Goal: Obtain resource: Download file/media

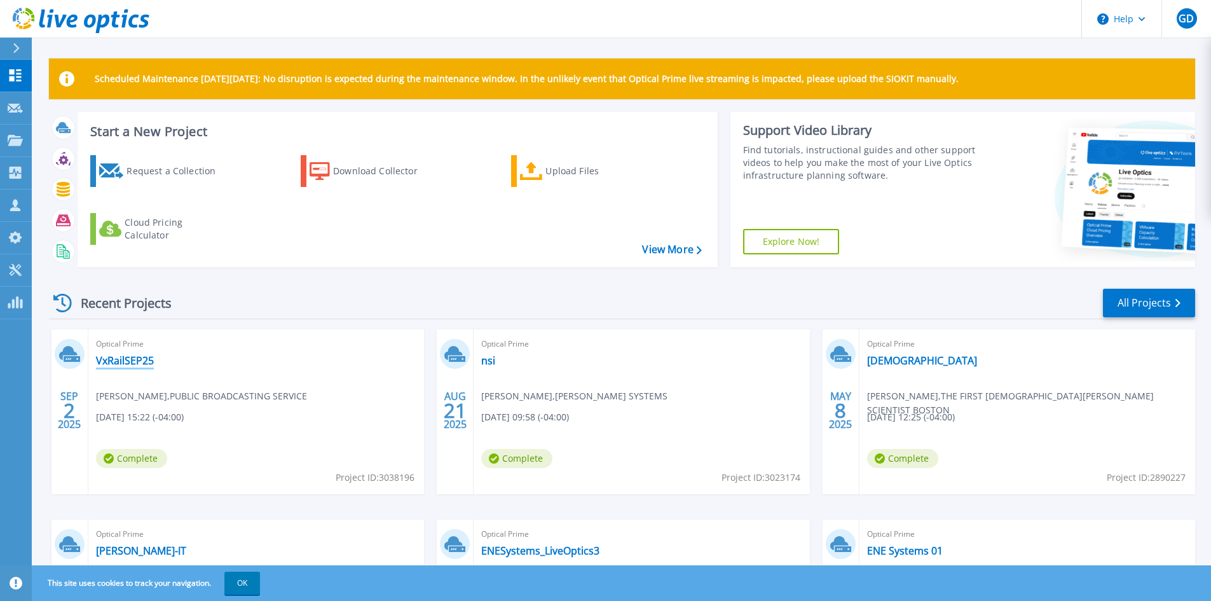
click at [132, 360] on link "VxRailSEP25" at bounding box center [125, 360] width 58 height 13
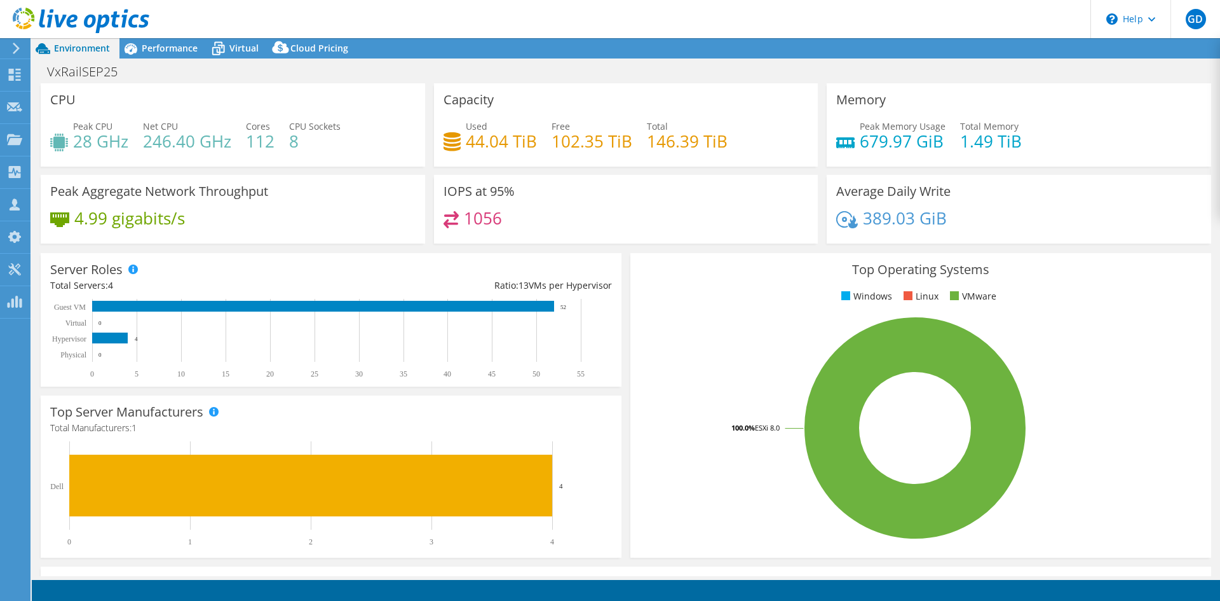
select select "USD"
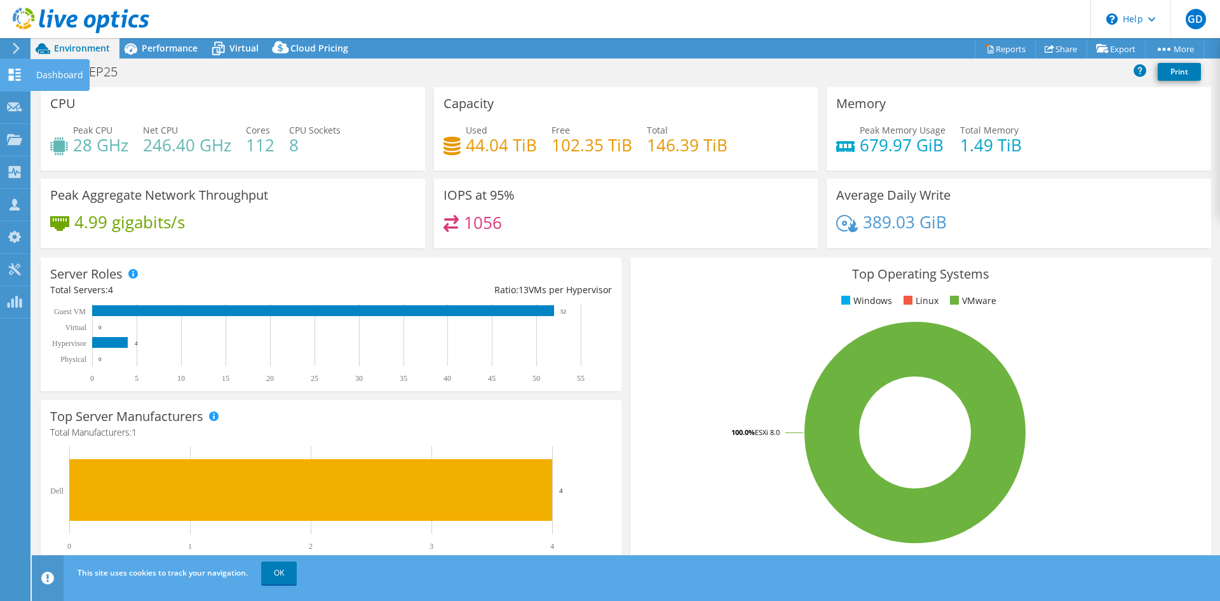
click at [17, 81] on div at bounding box center [14, 76] width 15 height 14
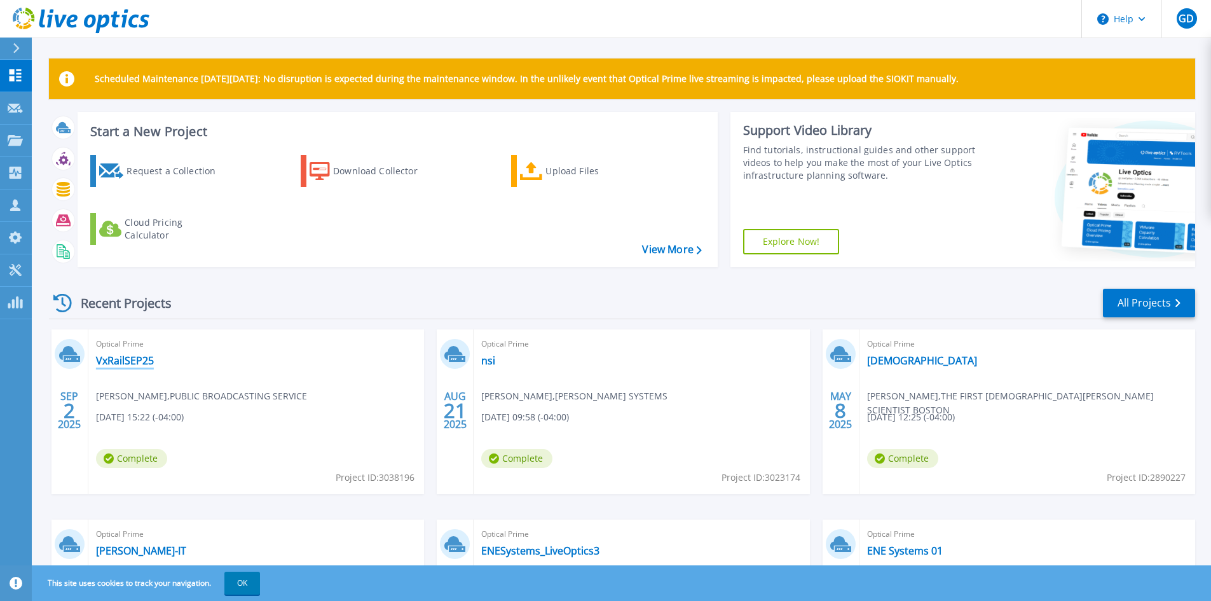
click at [112, 360] on link "VxRailSEP25" at bounding box center [125, 360] width 58 height 13
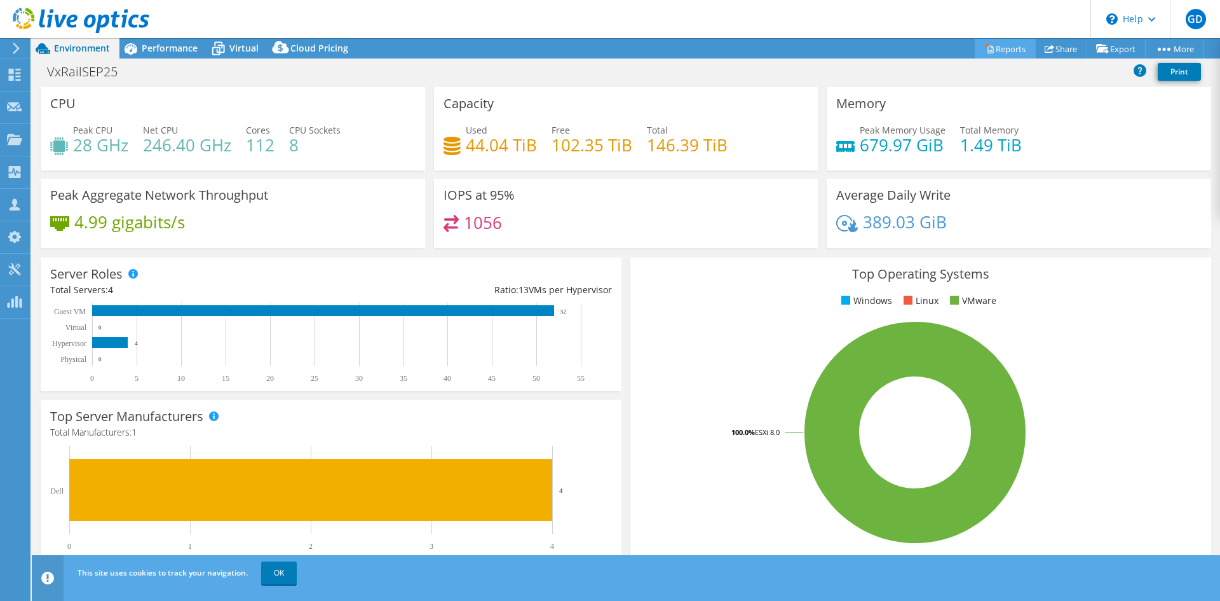
click at [1009, 49] on link "Reports" at bounding box center [1005, 49] width 61 height 20
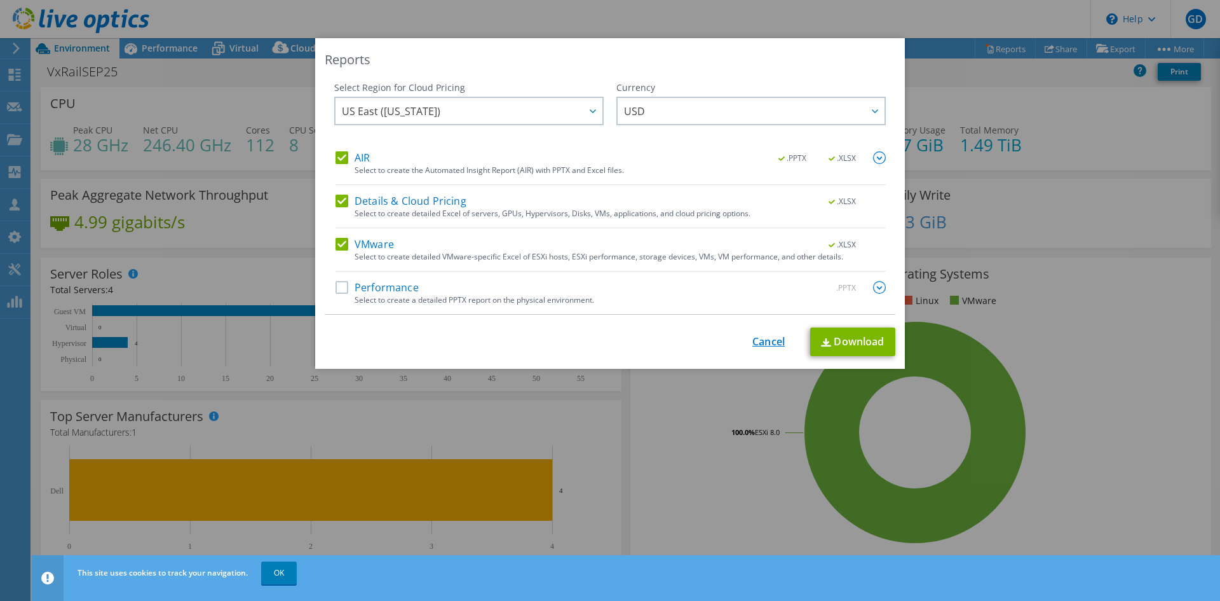
click at [772, 341] on link "Cancel" at bounding box center [769, 342] width 32 height 12
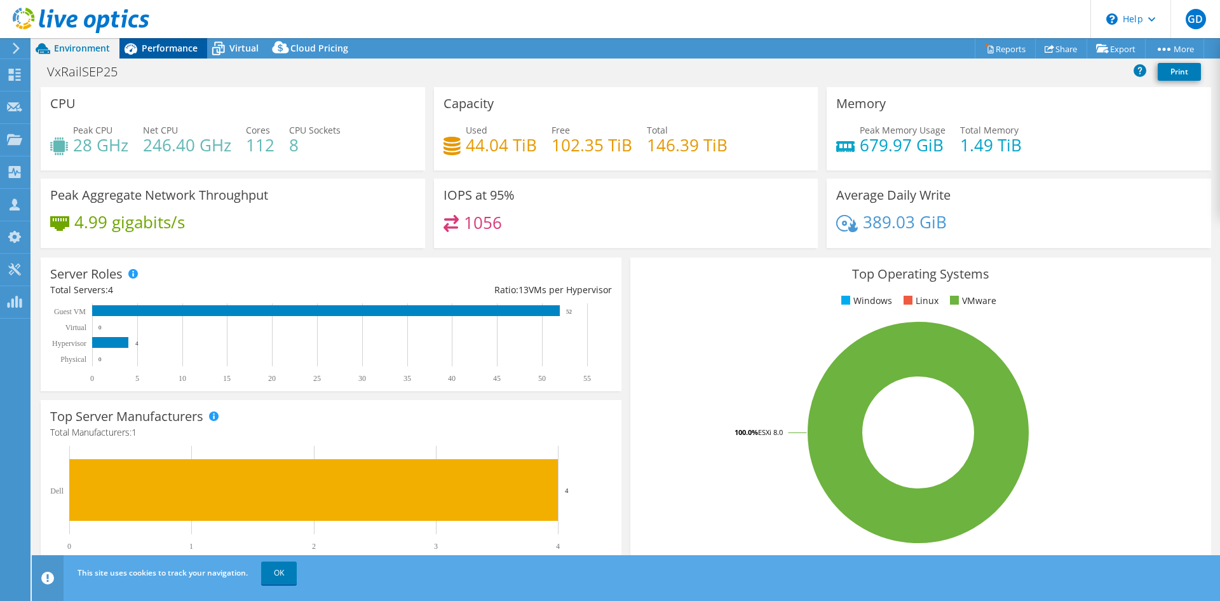
click at [184, 51] on span "Performance" at bounding box center [170, 48] width 56 height 12
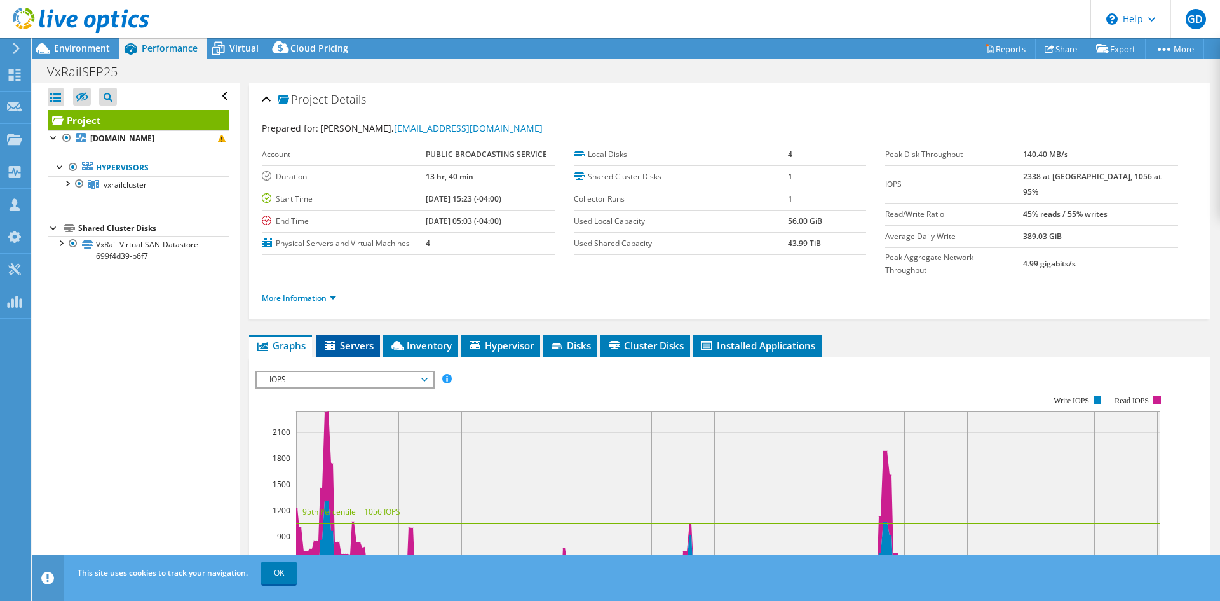
click at [355, 339] on span "Servers" at bounding box center [348, 345] width 51 height 13
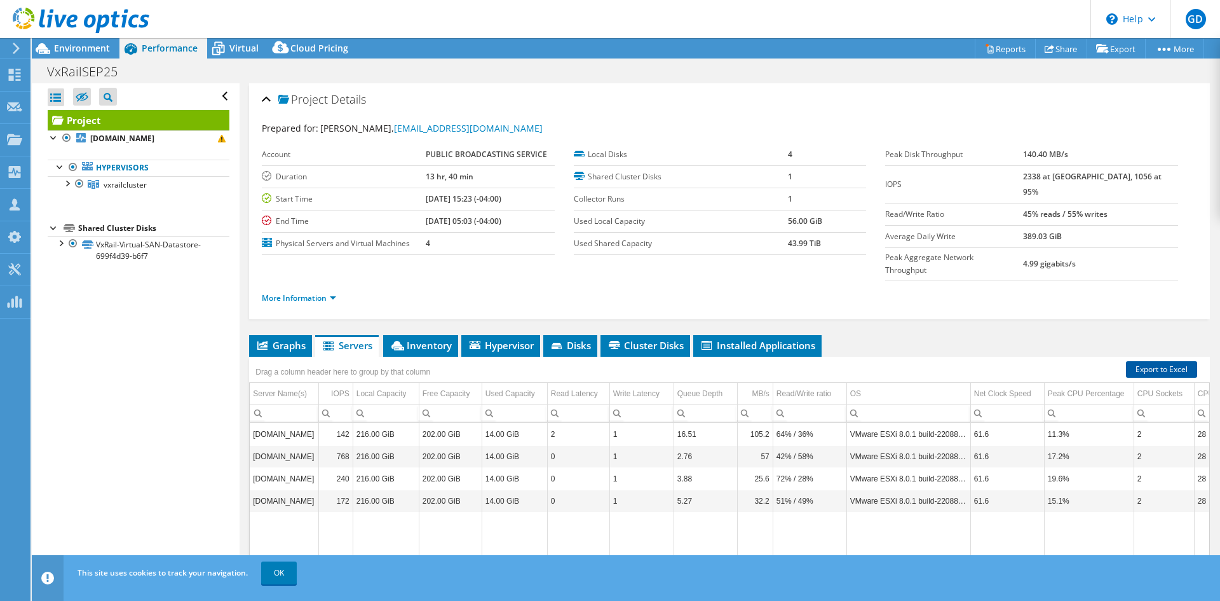
click at [1136, 361] on link "Export to Excel" at bounding box center [1161, 369] width 71 height 17
click at [284, 339] on span "Graphs" at bounding box center [281, 345] width 50 height 13
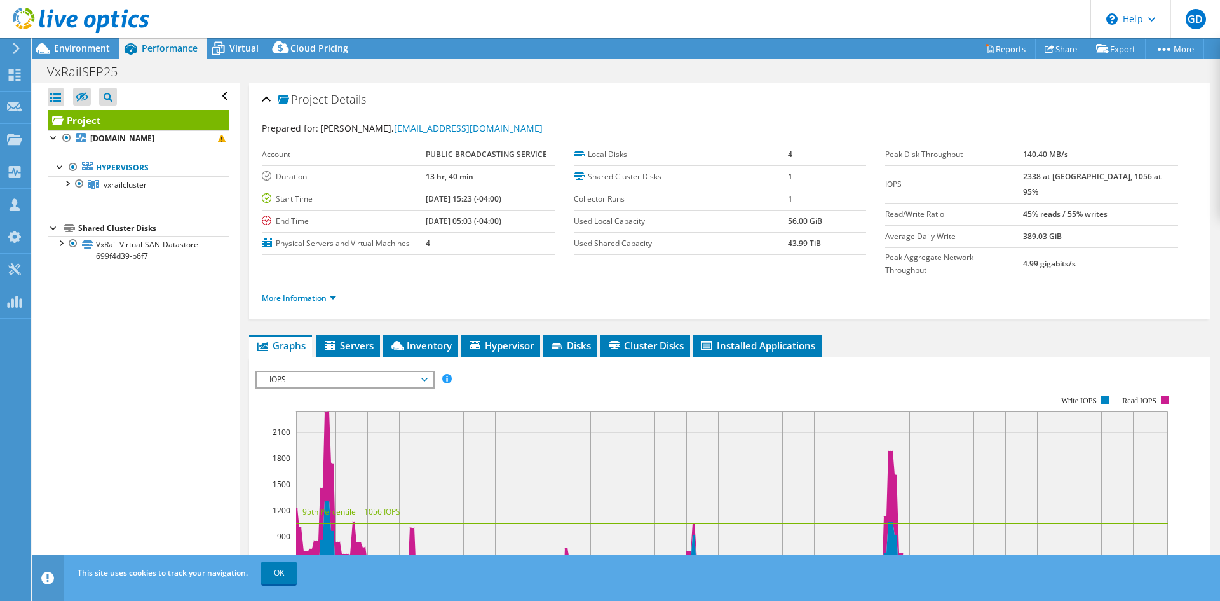
click at [382, 372] on span "IOPS" at bounding box center [344, 379] width 163 height 15
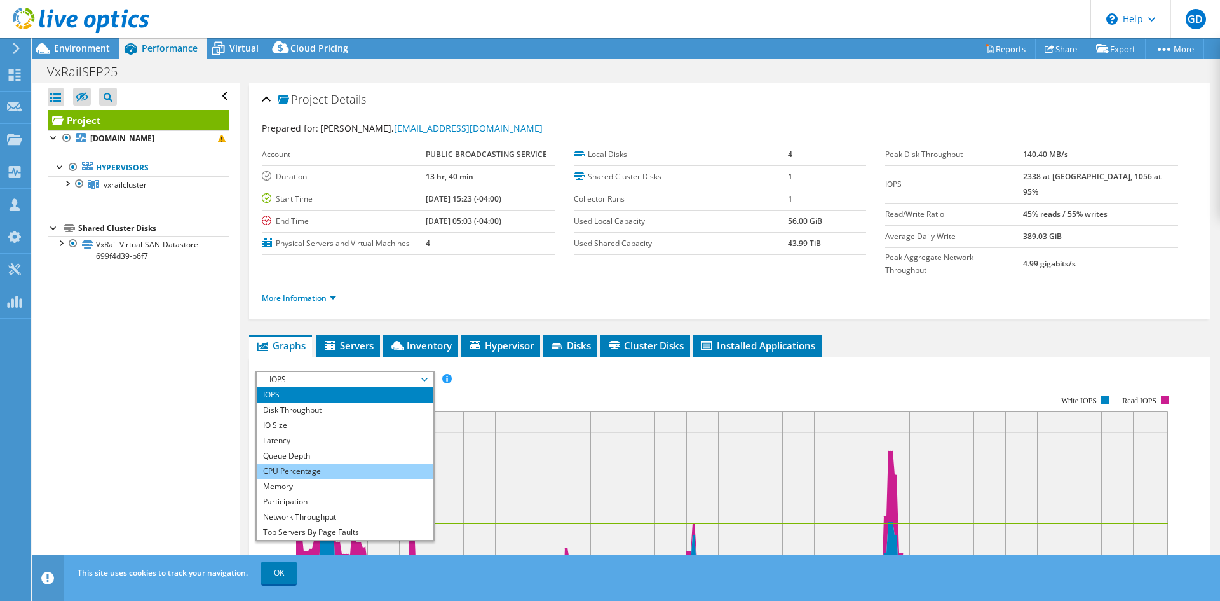
click at [346, 463] on li "CPU Percentage" at bounding box center [345, 470] width 176 height 15
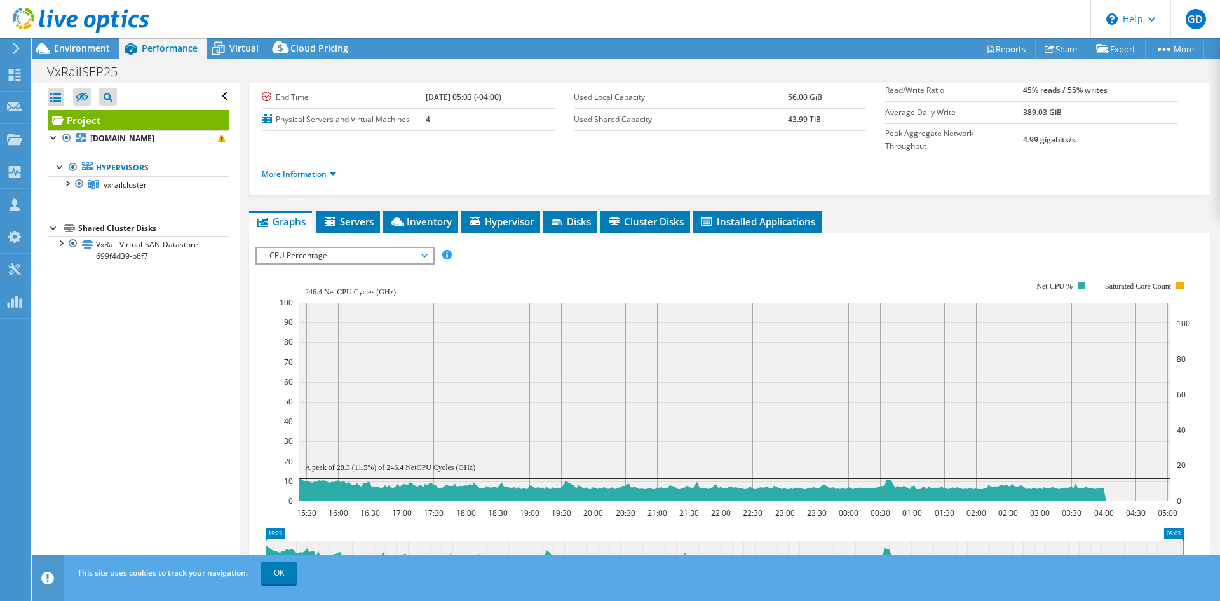
scroll to position [191, 0]
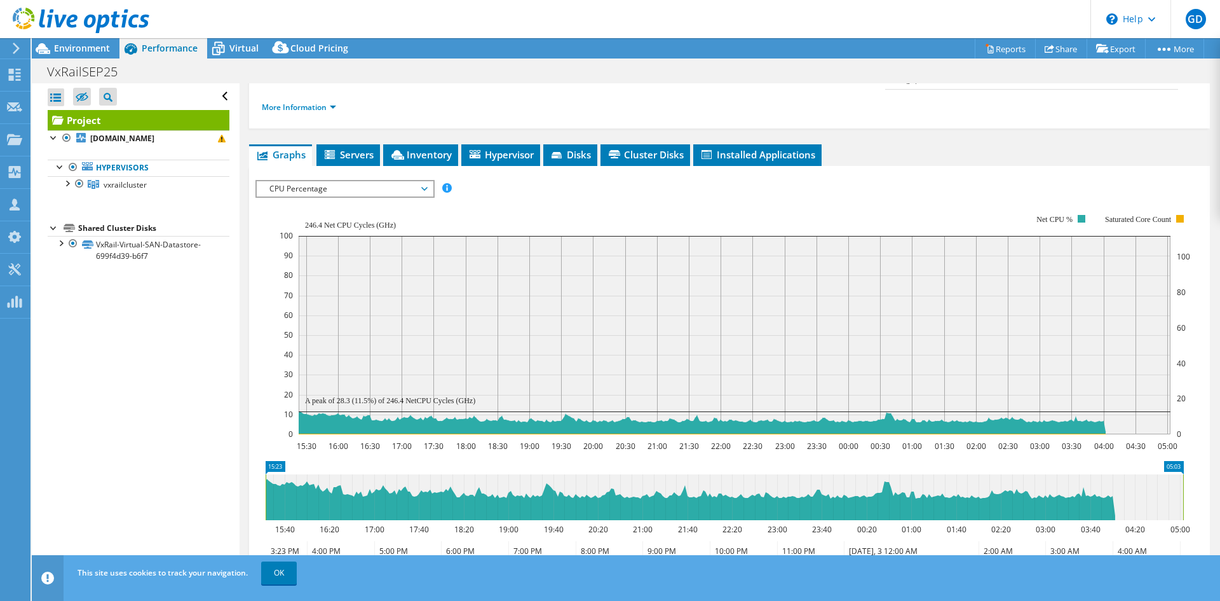
click at [346, 181] on span "CPU Percentage" at bounding box center [344, 188] width 163 height 15
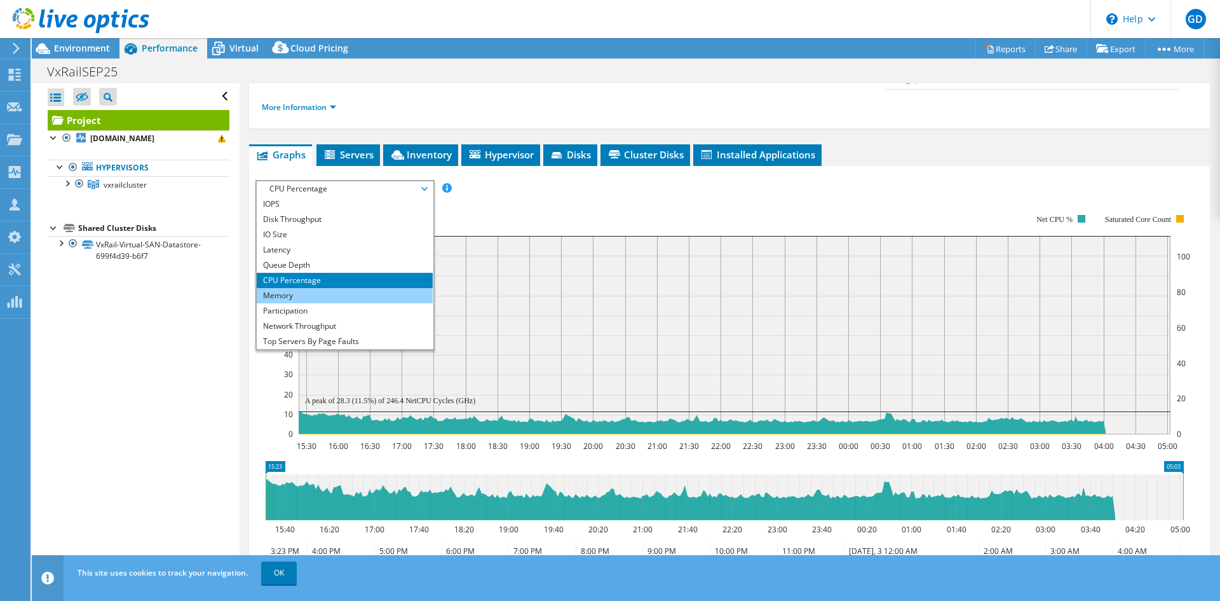
click at [328, 288] on li "Memory" at bounding box center [345, 295] width 176 height 15
